Goal: Transaction & Acquisition: Purchase product/service

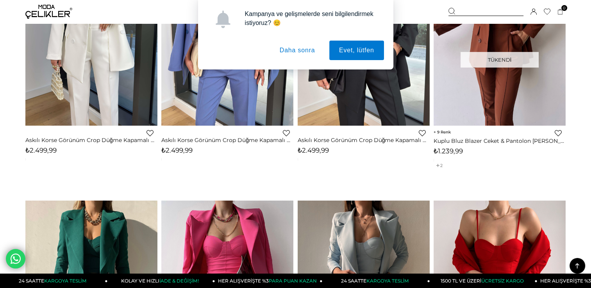
scroll to position [396, 0]
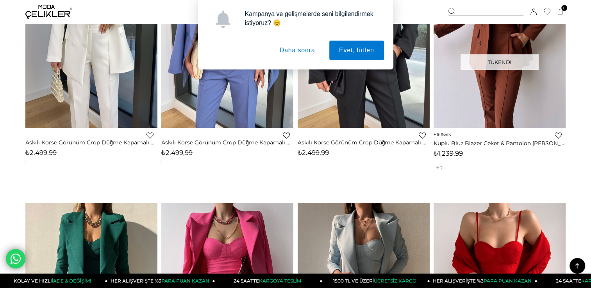
click at [300, 56] on button "Daha sonra" at bounding box center [297, 51] width 55 height 20
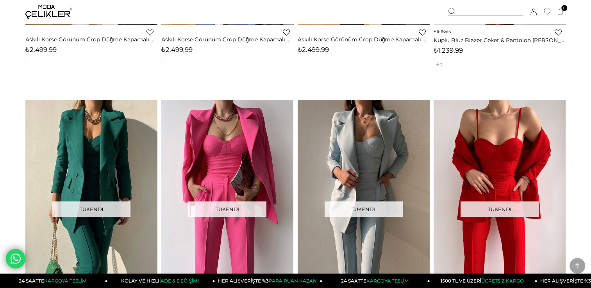
scroll to position [532, 0]
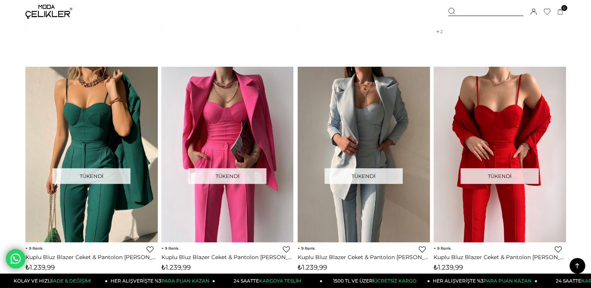
click at [100, 160] on img at bounding box center [91, 154] width 132 height 176
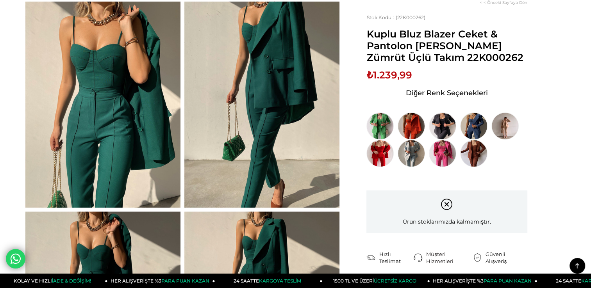
scroll to position [267, 0]
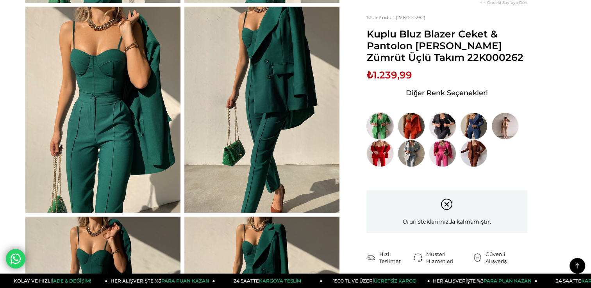
click at [386, 127] on img at bounding box center [379, 125] width 27 height 27
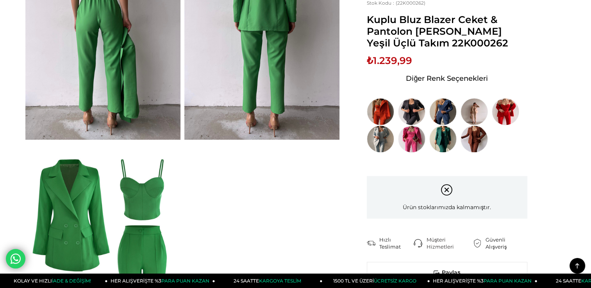
scroll to position [545, 0]
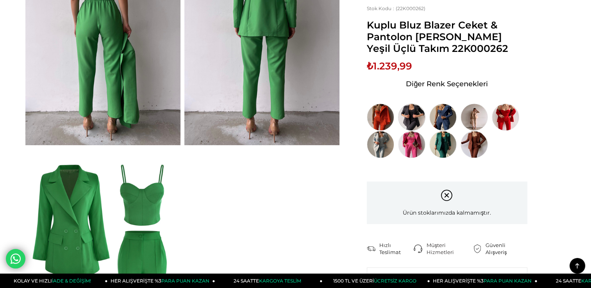
click at [413, 116] on img at bounding box center [411, 116] width 27 height 27
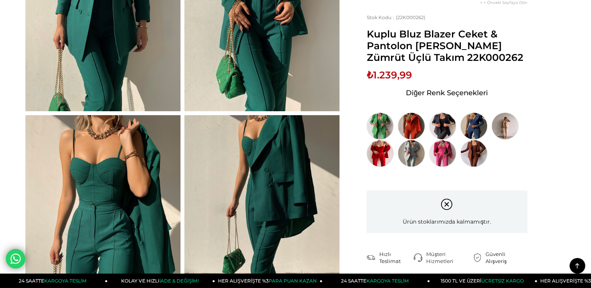
scroll to position [78, 0]
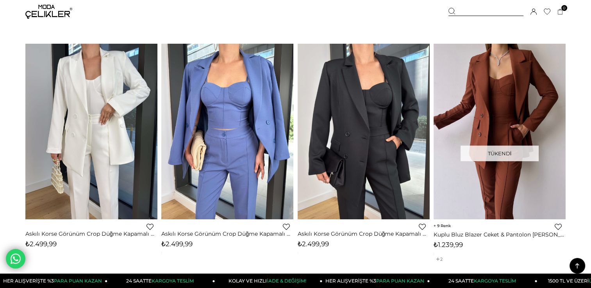
scroll to position [315, 0]
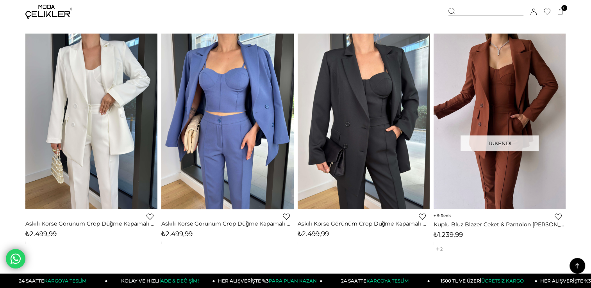
click at [214, 152] on img at bounding box center [227, 121] width 132 height 176
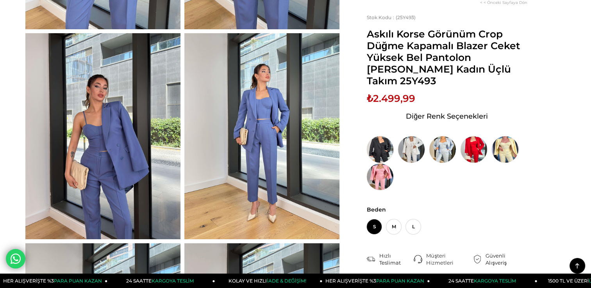
scroll to position [236, 0]
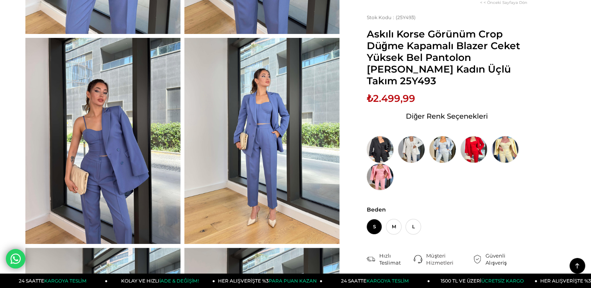
click at [377, 229] on span "S" at bounding box center [374, 227] width 16 height 16
click at [380, 213] on span "Beden" at bounding box center [446, 209] width 160 height 7
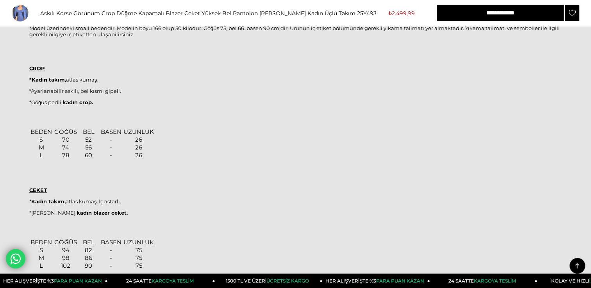
scroll to position [714, 0]
